Goal: Transaction & Acquisition: Purchase product/service

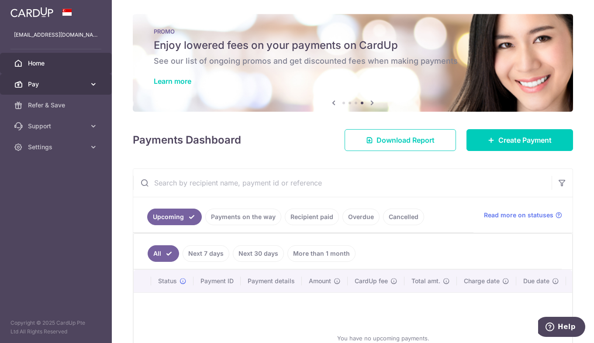
click at [36, 76] on link "Pay" at bounding box center [56, 84] width 112 height 21
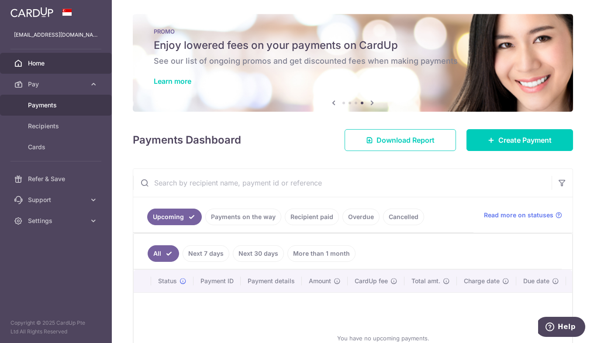
click at [45, 101] on span "Payments" at bounding box center [57, 105] width 58 height 9
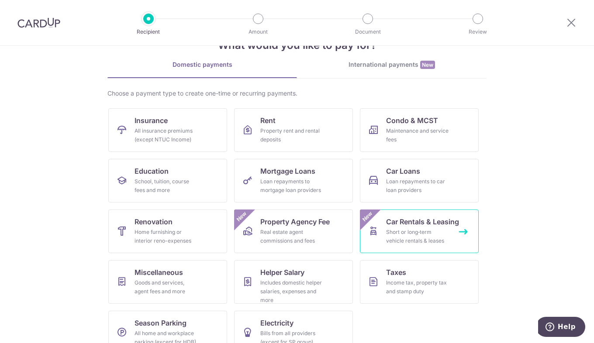
scroll to position [48, 0]
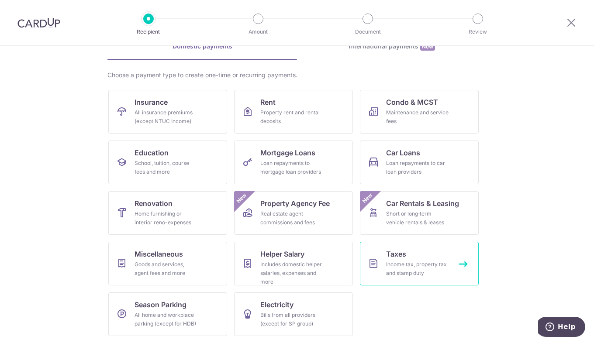
click at [423, 265] on div "Income tax, property tax and stamp duty" at bounding box center [417, 268] width 63 height 17
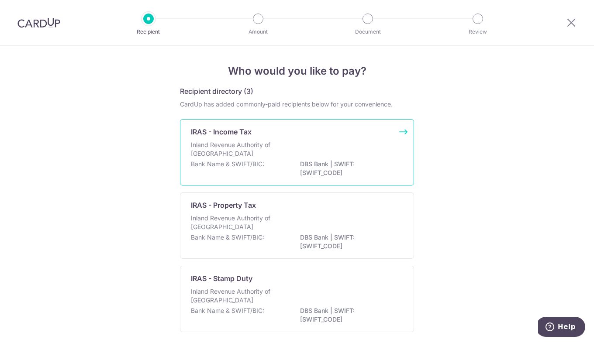
click at [232, 141] on p "Inland Revenue Authority of Singapore" at bounding box center [237, 149] width 93 height 17
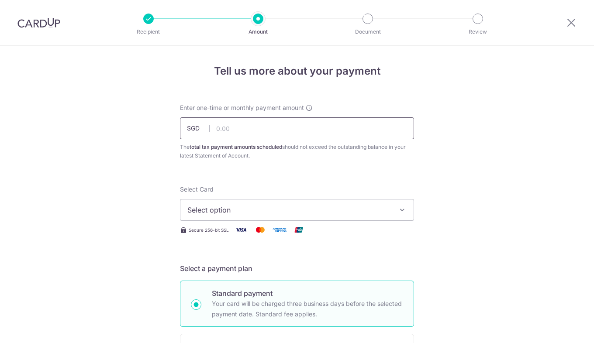
click at [241, 130] on input "text" at bounding box center [297, 128] width 234 height 22
click at [365, 208] on span "Select option" at bounding box center [288, 210] width 203 height 10
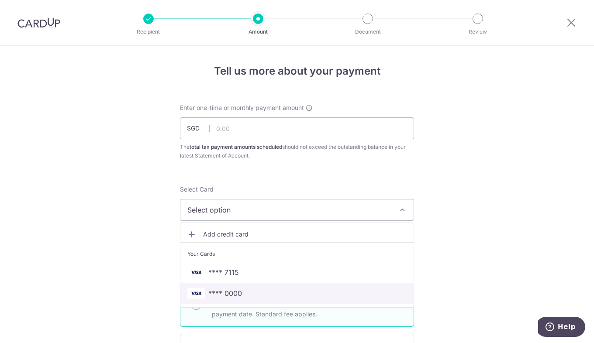
click at [349, 296] on span "**** 0000" at bounding box center [296, 293] width 219 height 10
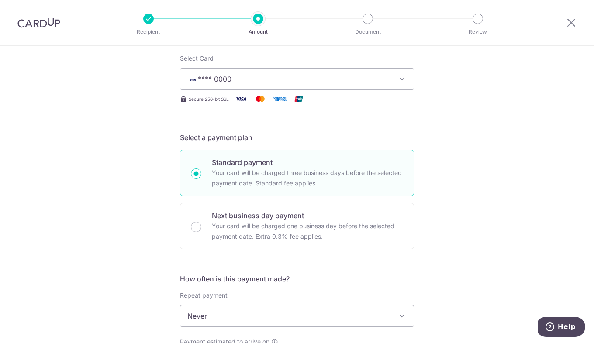
scroll to position [218, 0]
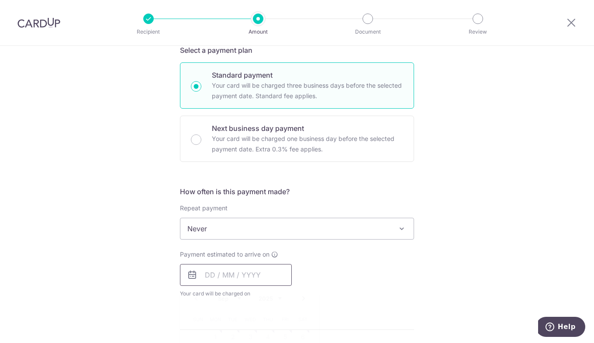
click at [266, 277] on input "text" at bounding box center [236, 275] width 112 height 22
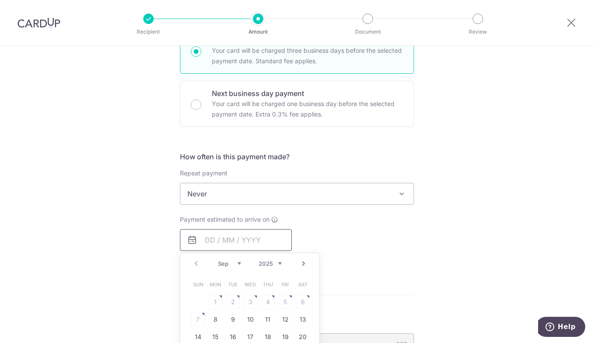
scroll to position [306, 0]
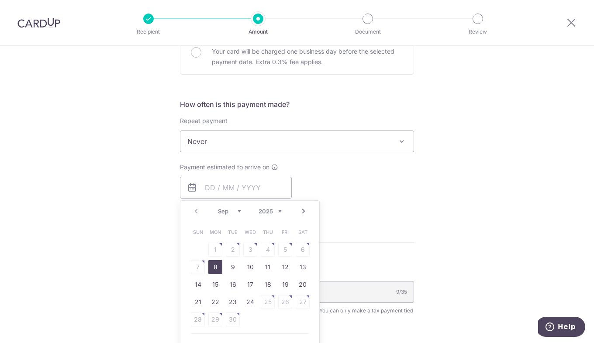
click at [209, 266] on link "8" at bounding box center [215, 267] width 14 height 14
type input "08/09/2025"
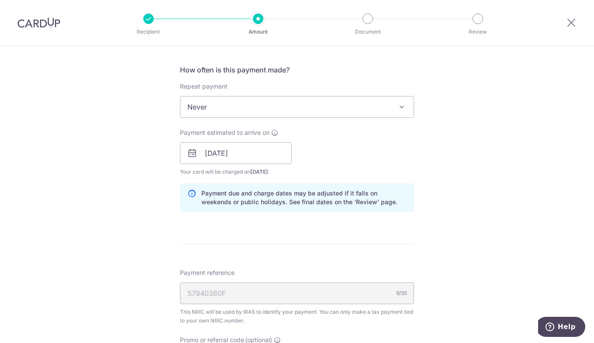
scroll to position [349, 0]
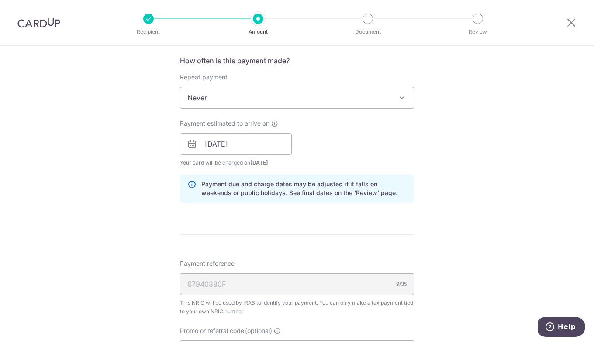
click at [310, 285] on div "S7940380F 9/35" at bounding box center [297, 284] width 234 height 22
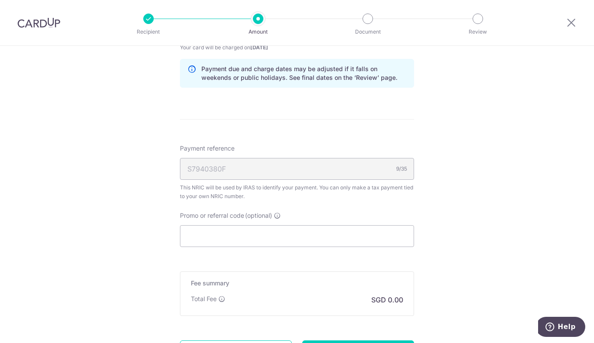
scroll to position [480, 0]
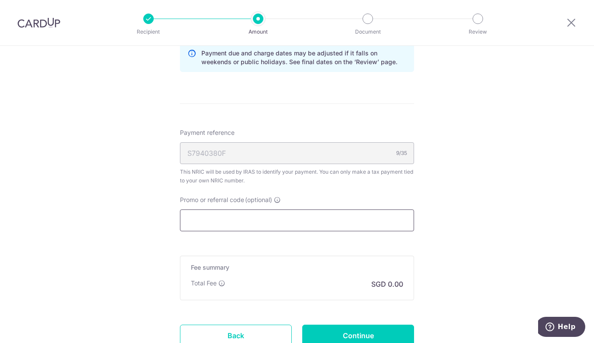
click at [257, 228] on input "Promo or referral code (optional)" at bounding box center [297, 221] width 234 height 22
paste input "MLTAX25R"
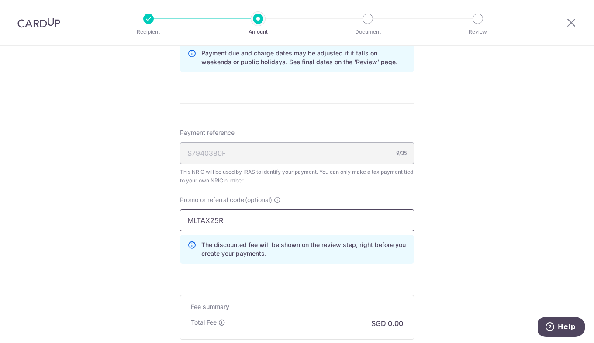
type input "MLTAX25R"
click at [461, 238] on div "Tell us more about your payment Enter one-time or monthly payment amount SGD Th…" at bounding box center [297, 9] width 594 height 886
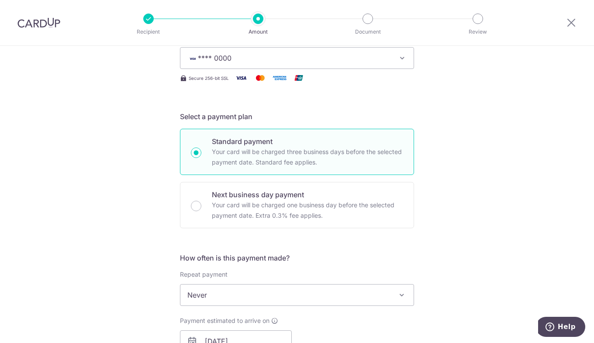
scroll to position [0, 0]
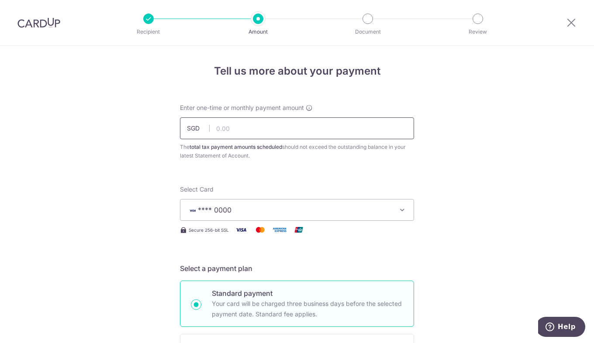
click at [269, 124] on input "text" at bounding box center [297, 128] width 234 height 22
type input "2,526.51"
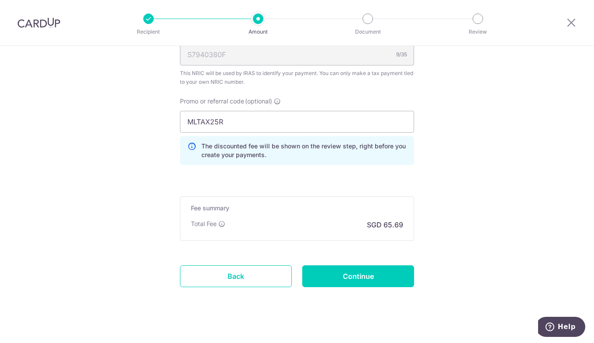
scroll to position [588, 0]
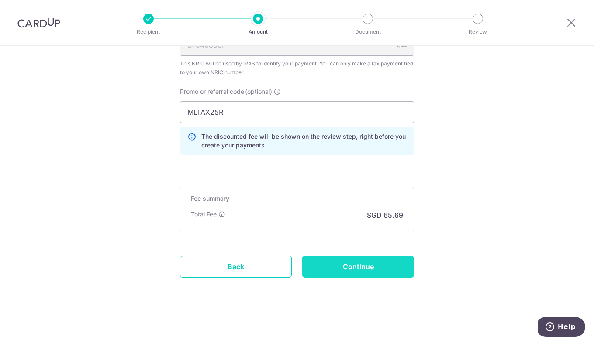
click at [367, 265] on input "Continue" at bounding box center [358, 267] width 112 height 22
type input "Create Schedule"
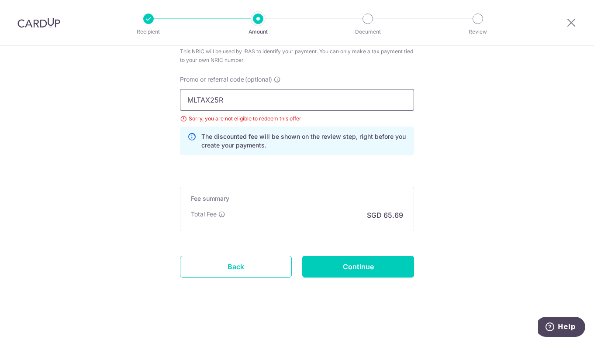
click at [239, 97] on input "MLTAX25R" at bounding box center [297, 100] width 234 height 22
drag, startPoint x: 222, startPoint y: 265, endPoint x: 336, endPoint y: 45, distance: 248.4
click at [222, 265] on link "Back" at bounding box center [236, 267] width 112 height 22
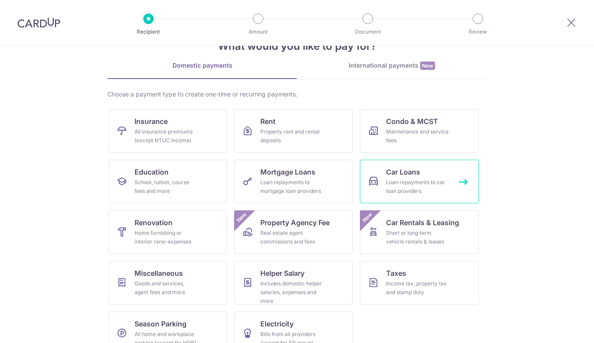
scroll to position [48, 0]
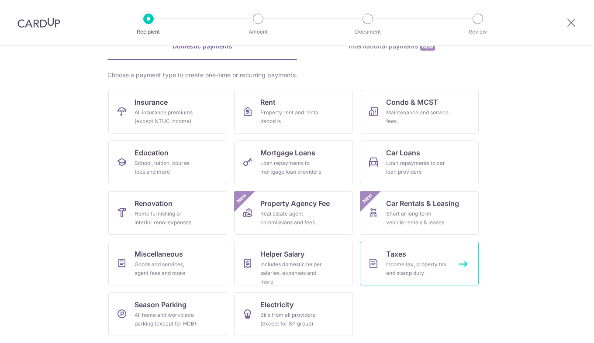
click at [427, 268] on div "Income tax, property tax and stamp duty" at bounding box center [417, 268] width 63 height 17
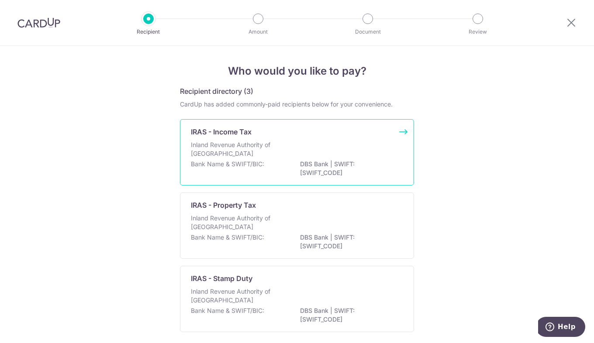
click at [334, 145] on div "Inland Revenue Authority of [GEOGRAPHIC_DATA]" at bounding box center [297, 150] width 212 height 19
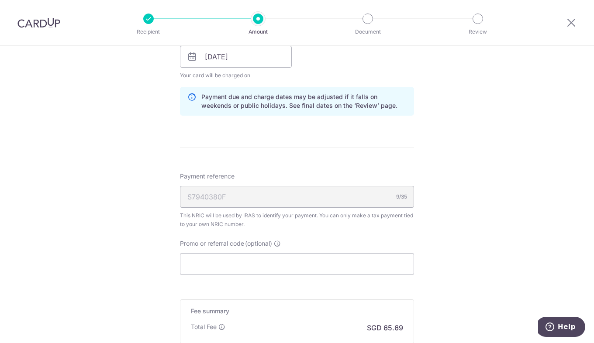
scroll to position [480, 0]
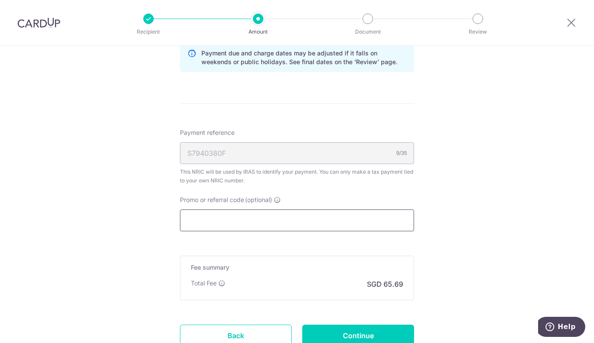
click at [329, 225] on input "Promo or referral code (optional)" at bounding box center [297, 221] width 234 height 22
paste input "VTAX25ONE"
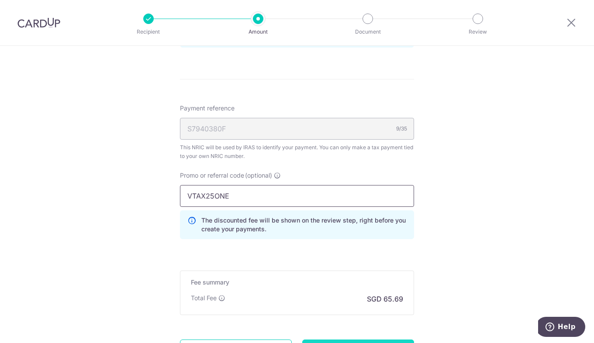
scroll to position [588, 0]
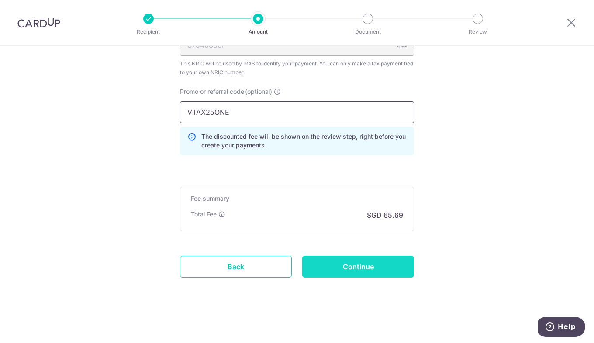
type input "VTAX25ONE"
click at [373, 258] on input "Continue" at bounding box center [358, 267] width 112 height 22
type input "Update Schedule"
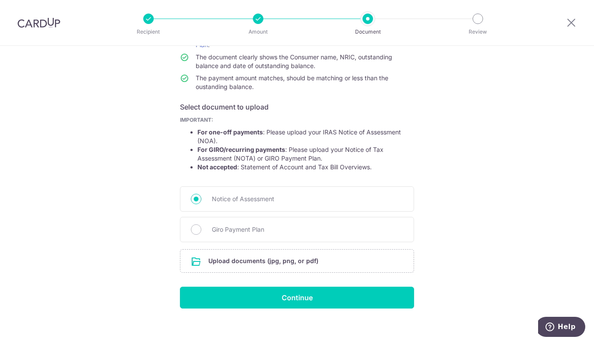
scroll to position [103, 0]
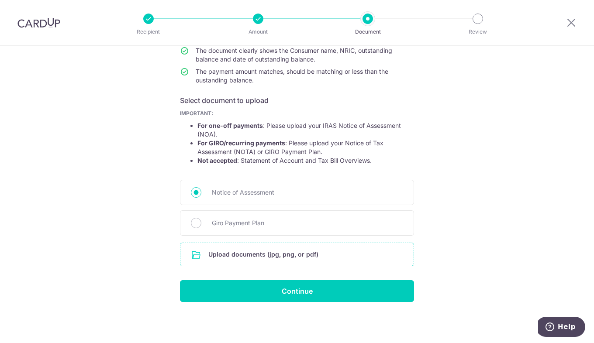
click at [337, 256] on input "file" at bounding box center [296, 254] width 233 height 23
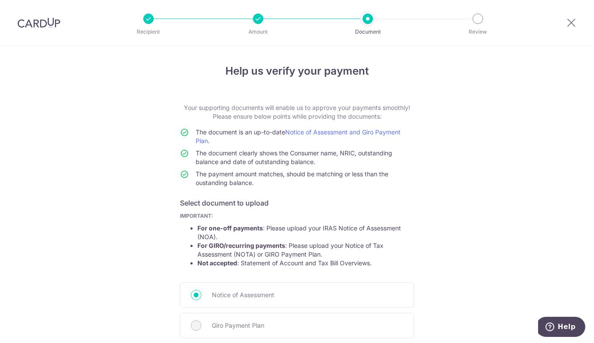
scroll to position [163, 0]
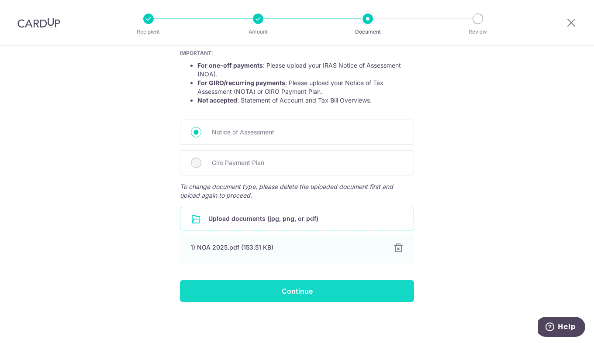
click at [283, 290] on input "Continue" at bounding box center [297, 291] width 234 height 22
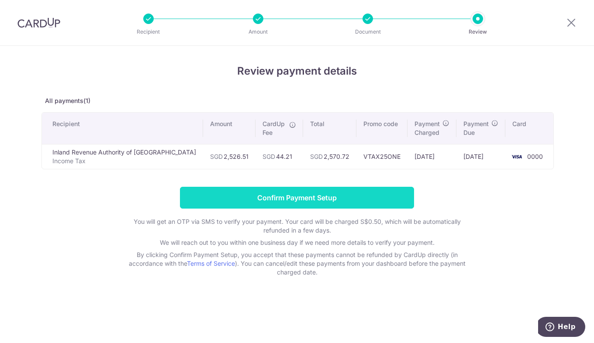
click at [320, 198] on input "Confirm Payment Setup" at bounding box center [297, 198] width 234 height 22
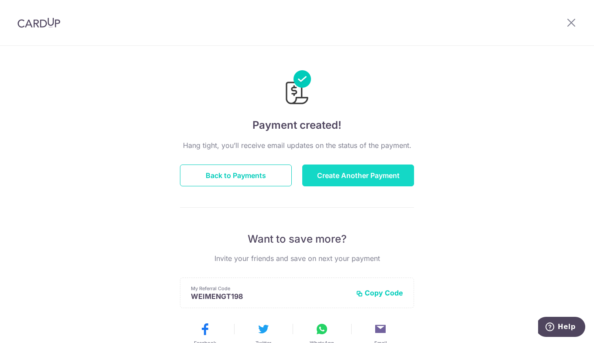
click at [351, 175] on button "Create Another Payment" at bounding box center [358, 176] width 112 height 22
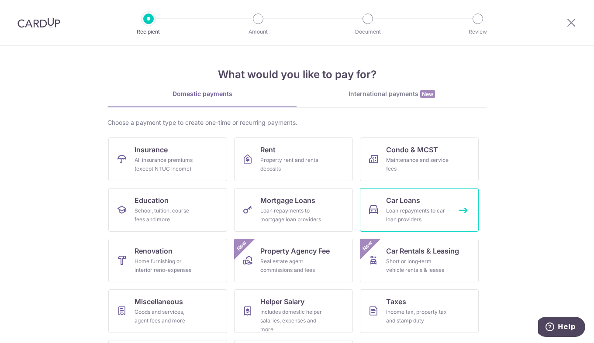
click at [383, 206] on link "Car Loans Loan repayments to car loan providers" at bounding box center [419, 210] width 119 height 44
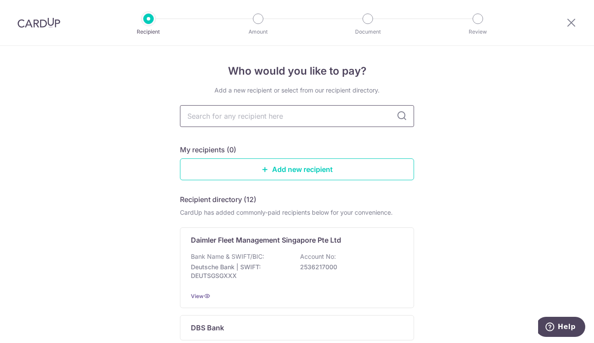
click at [227, 116] on input "text" at bounding box center [297, 116] width 234 height 22
type input "maybank"
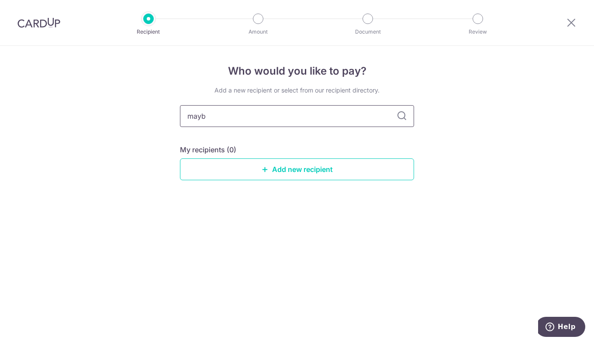
type input "may"
drag, startPoint x: 230, startPoint y: 119, endPoint x: 142, endPoint y: 122, distance: 87.4
click at [142, 122] on div "Who would you like to pay? Add a new recipient or select from our recipient dir…" at bounding box center [297, 194] width 594 height 297
paste input "MAYBANK SINGAPORE LIMITED"
type input "MAYBANK SINGAPORE LIMITED"
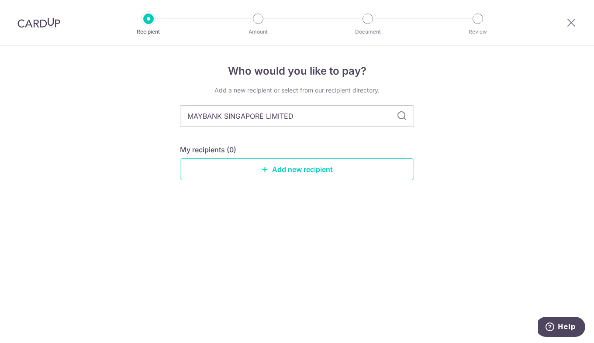
click at [399, 117] on icon at bounding box center [401, 116] width 10 height 10
click at [321, 174] on link "Add new recipient" at bounding box center [297, 169] width 234 height 22
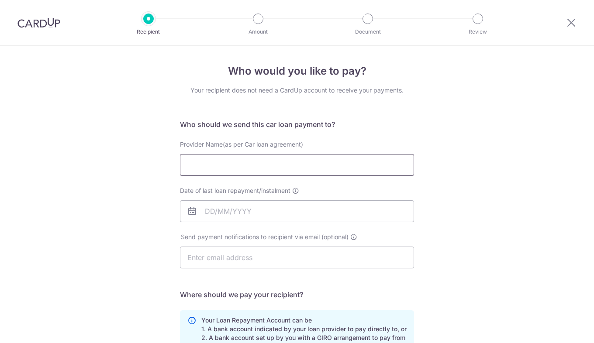
click at [304, 166] on input "Provider Name(as per Car loan agreement)" at bounding box center [297, 165] width 234 height 22
paste input "MAYBANK SINGAPORE LIMITED"
type input "MAYBANK SINGAPORE LIMITED"
click at [272, 211] on input "Date of last loan repayment/instalment" at bounding box center [297, 211] width 234 height 22
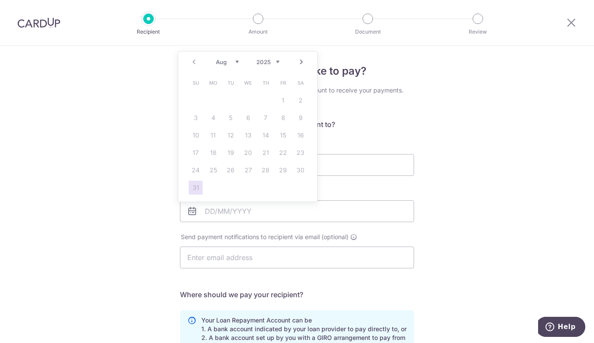
click at [302, 62] on link "Next" at bounding box center [301, 62] width 10 height 10
click at [299, 133] on link "20" at bounding box center [300, 135] width 14 height 14
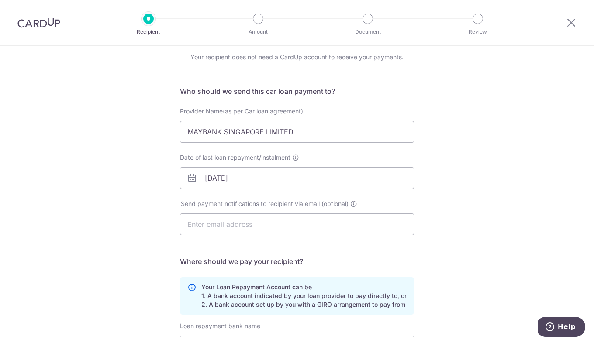
scroll to position [44, 0]
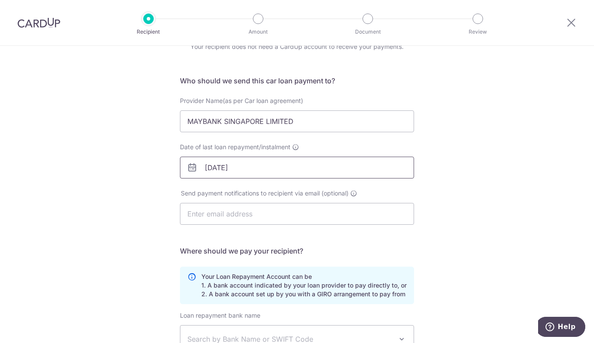
click at [269, 167] on input "[DATE]" at bounding box center [297, 168] width 234 height 22
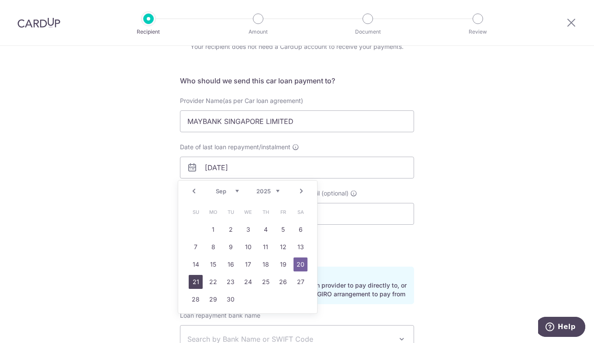
click at [199, 282] on link "21" at bounding box center [196, 282] width 14 height 14
type input "[DATE]"
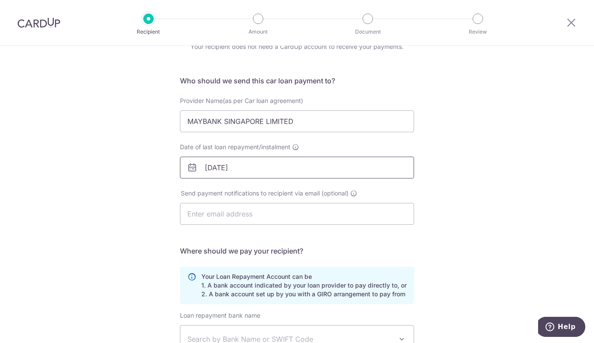
click at [278, 162] on input "[DATE]" at bounding box center [297, 168] width 234 height 22
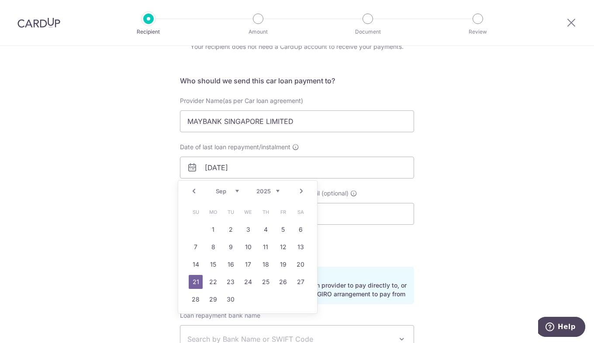
click at [276, 192] on select "2025 2026 2027 2028 2029 2030 2031 2032 2033 2034 2035" at bounding box center [267, 191] width 23 height 7
click at [499, 238] on div "Who would you like to pay? Your recipient does not need a CardUp account to rec…" at bounding box center [297, 241] width 594 height 479
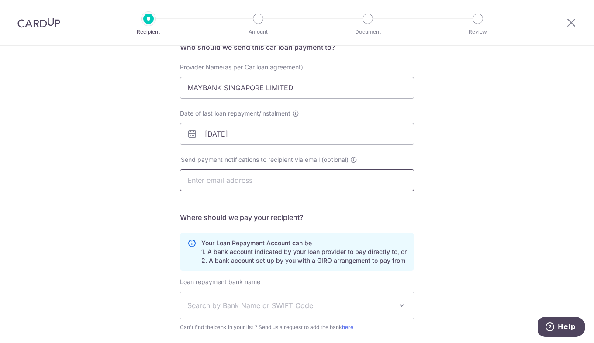
scroll to position [87, 0]
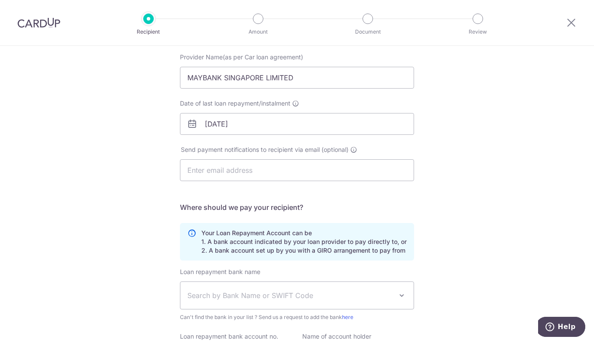
click at [273, 153] on span "Send payment notifications to recipient via email (optional)" at bounding box center [265, 149] width 168 height 9
click at [269, 165] on input "text" at bounding box center [297, 170] width 234 height 22
type input "[EMAIL_ADDRESS][DOMAIN_NAME]"
click at [512, 184] on div "Who would you like to pay? Your recipient does not need a CardUp account to rec…" at bounding box center [297, 198] width 594 height 479
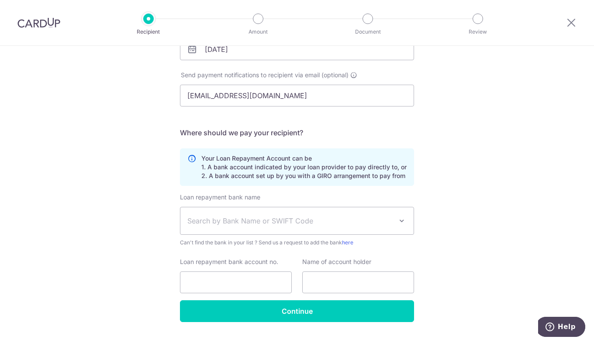
scroll to position [182, 0]
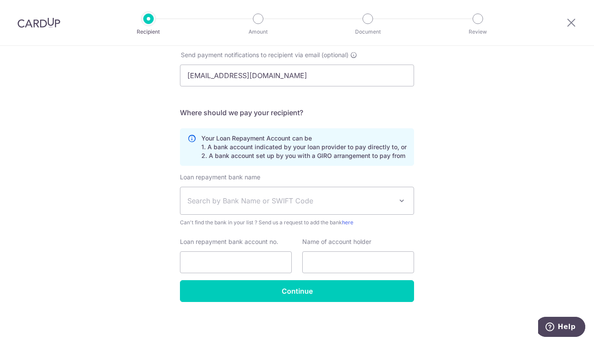
click at [351, 196] on span "Search by Bank Name or SWIFT Code" at bounding box center [289, 201] width 205 height 10
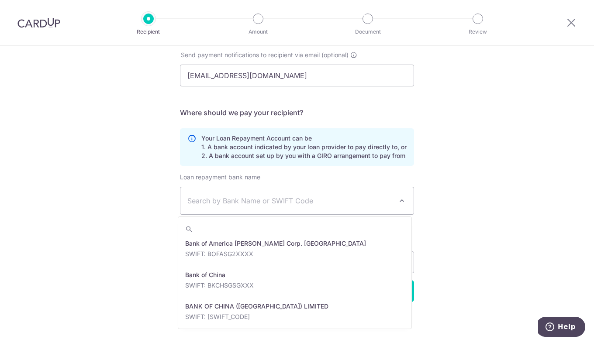
scroll to position [131, 0]
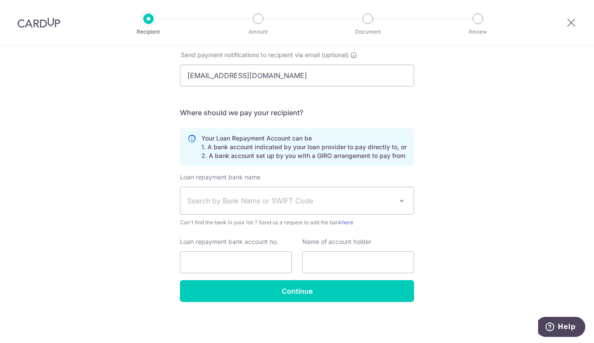
click at [323, 200] on span "Search by Bank Name or SWIFT Code" at bounding box center [289, 201] width 205 height 10
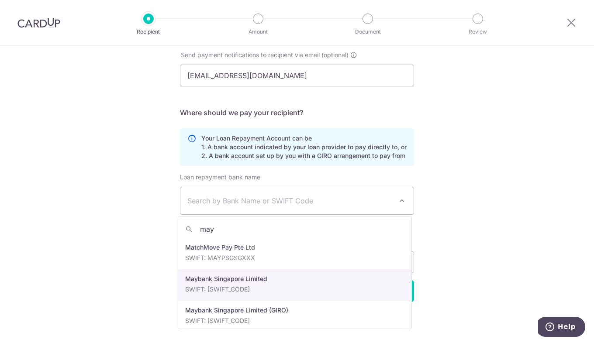
type input "may"
select select "10"
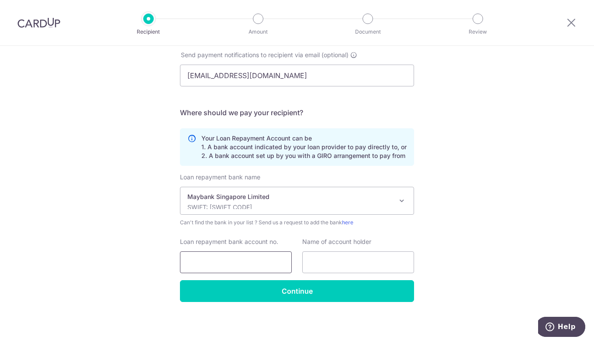
click at [255, 262] on input "Loan repayment bank account no." at bounding box center [236, 262] width 112 height 22
